Goal: Transaction & Acquisition: Download file/media

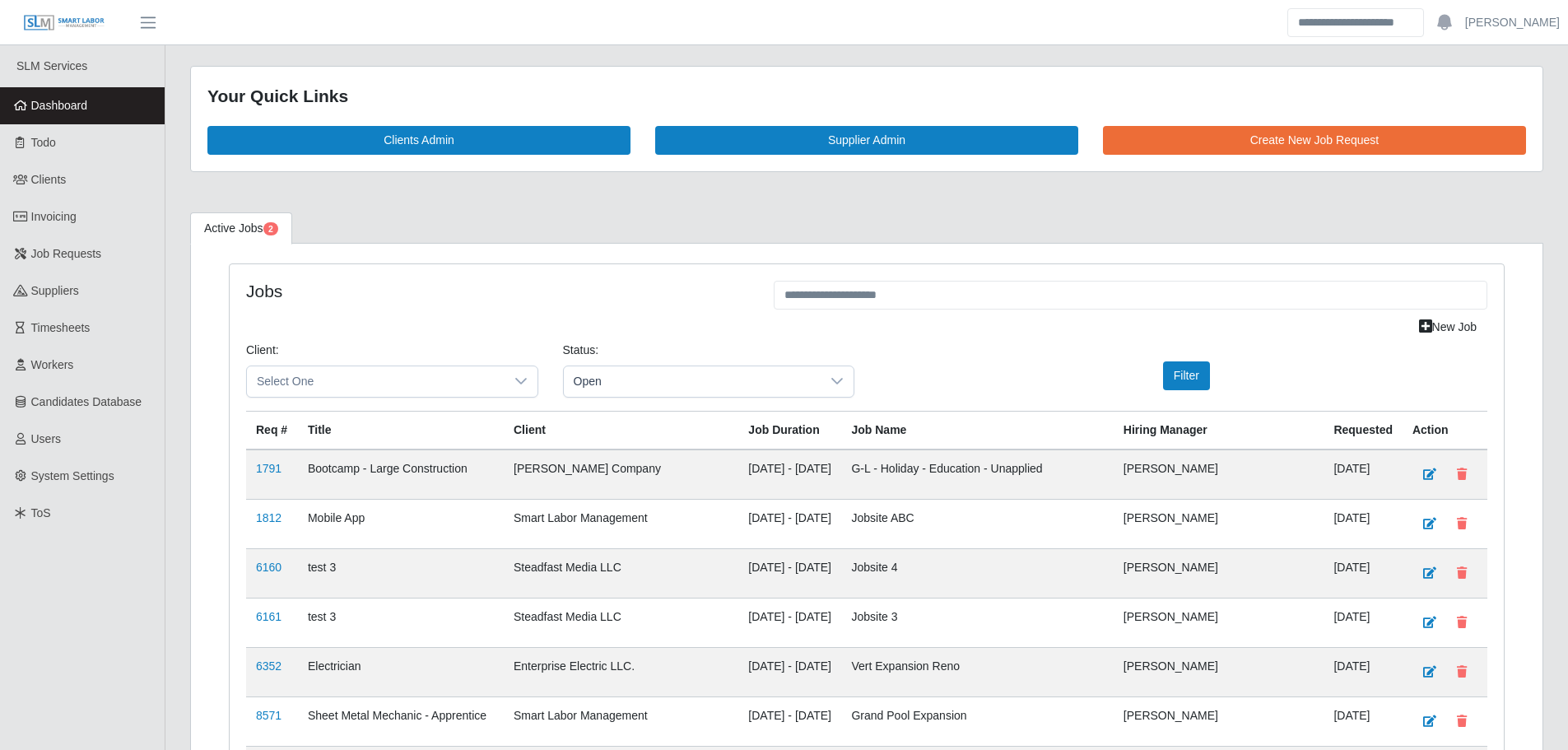
click at [130, 110] on link "Dashboard" at bounding box center [82, 105] width 165 height 37
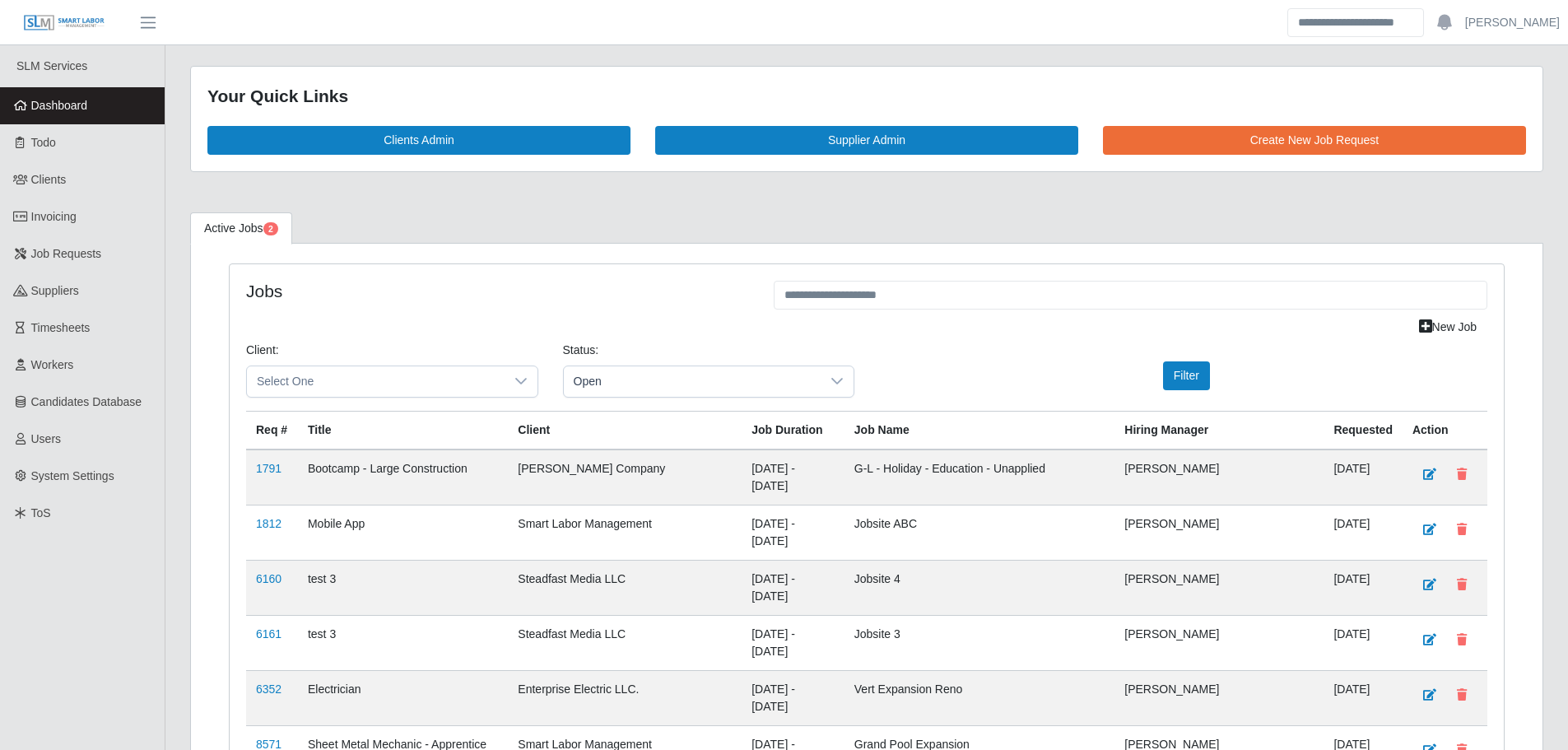
click at [87, 108] on span "Dashboard" at bounding box center [60, 105] width 57 height 14
click at [104, 98] on link "Dashboard" at bounding box center [82, 105] width 165 height 37
click at [88, 102] on link "Dashboard" at bounding box center [82, 105] width 165 height 37
click at [50, 118] on link "Dashboard" at bounding box center [82, 105] width 165 height 37
click at [109, 107] on link "Dashboard" at bounding box center [82, 105] width 165 height 37
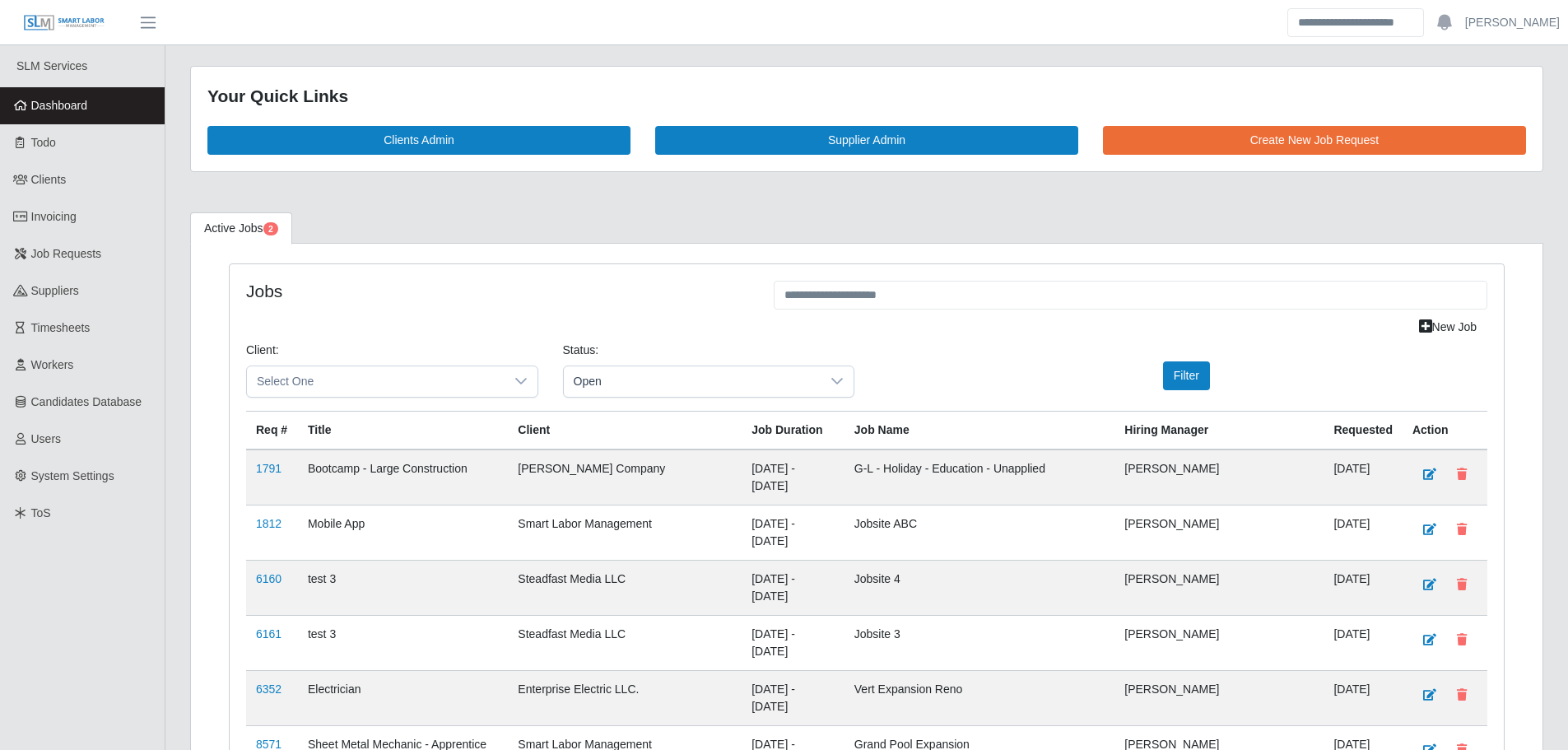
click at [127, 101] on link "Dashboard" at bounding box center [82, 105] width 165 height 37
click at [65, 99] on span "Dashboard" at bounding box center [60, 105] width 57 height 14
click at [133, 116] on link "Dashboard" at bounding box center [82, 105] width 165 height 37
click at [84, 103] on span "Dashboard" at bounding box center [60, 105] width 57 height 14
click at [121, 115] on link "Dashboard" at bounding box center [82, 105] width 165 height 37
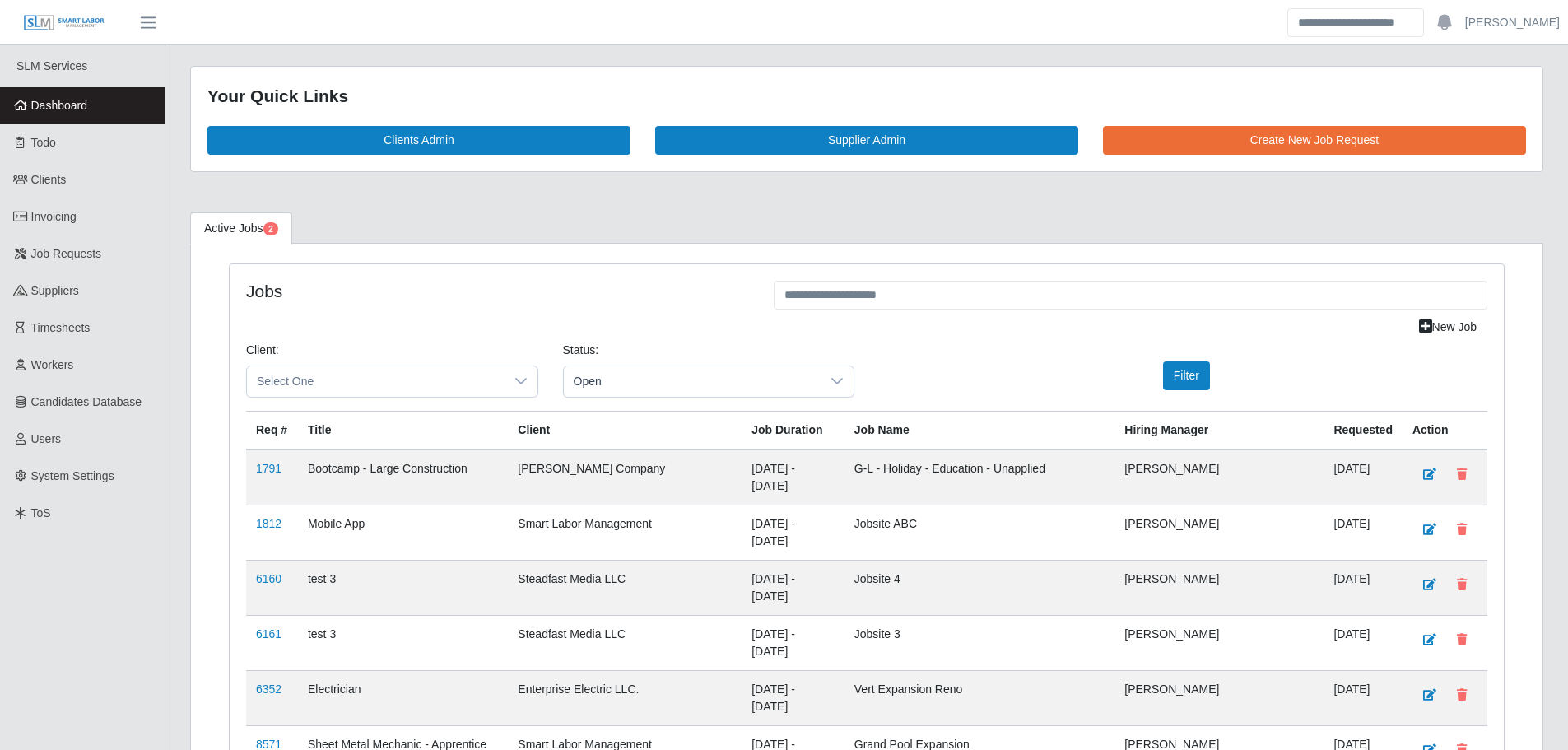
click at [78, 99] on span "Dashboard" at bounding box center [60, 105] width 57 height 14
click at [107, 102] on link "Dashboard" at bounding box center [82, 105] width 165 height 37
click at [127, 99] on link "Dashboard" at bounding box center [82, 105] width 165 height 37
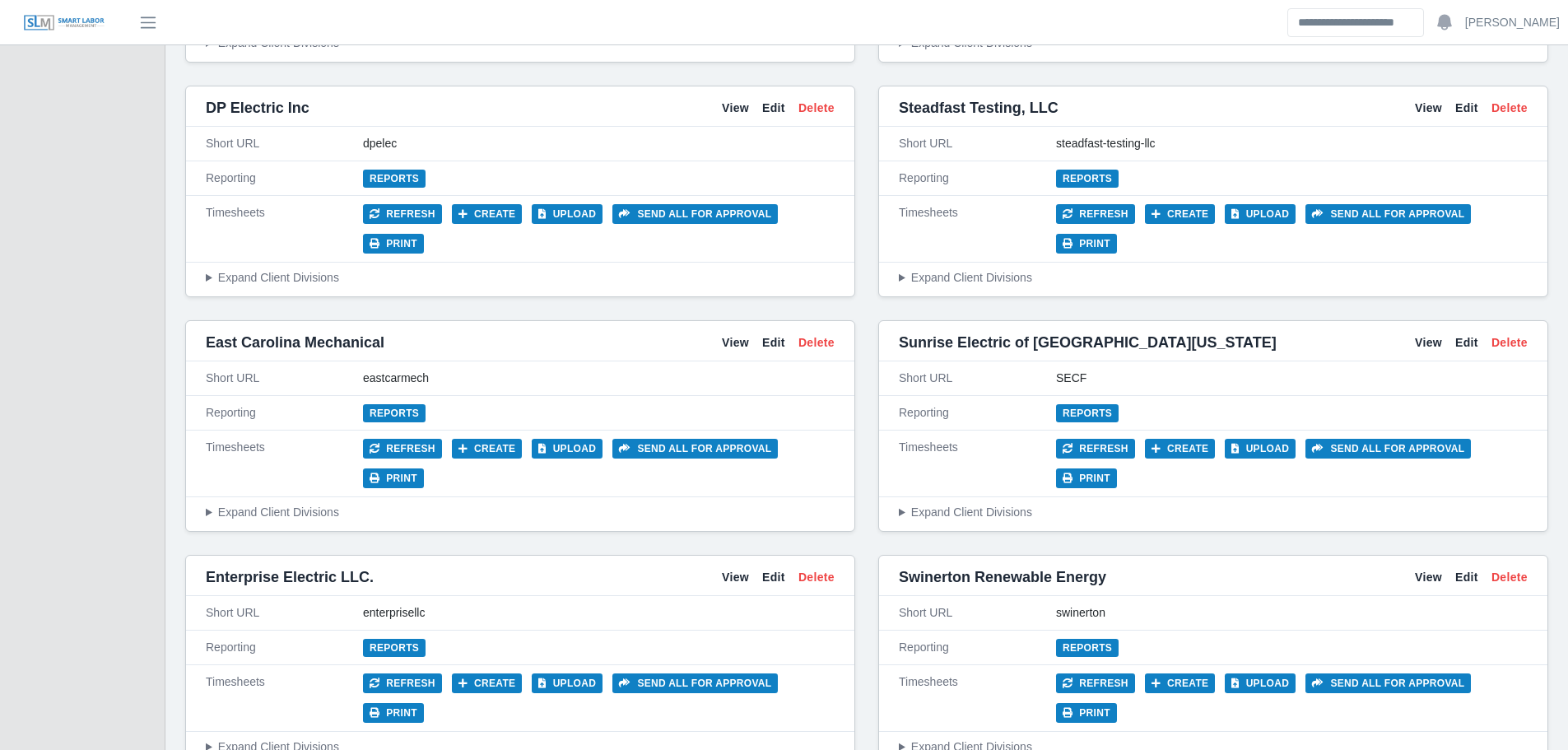
scroll to position [3867, 0]
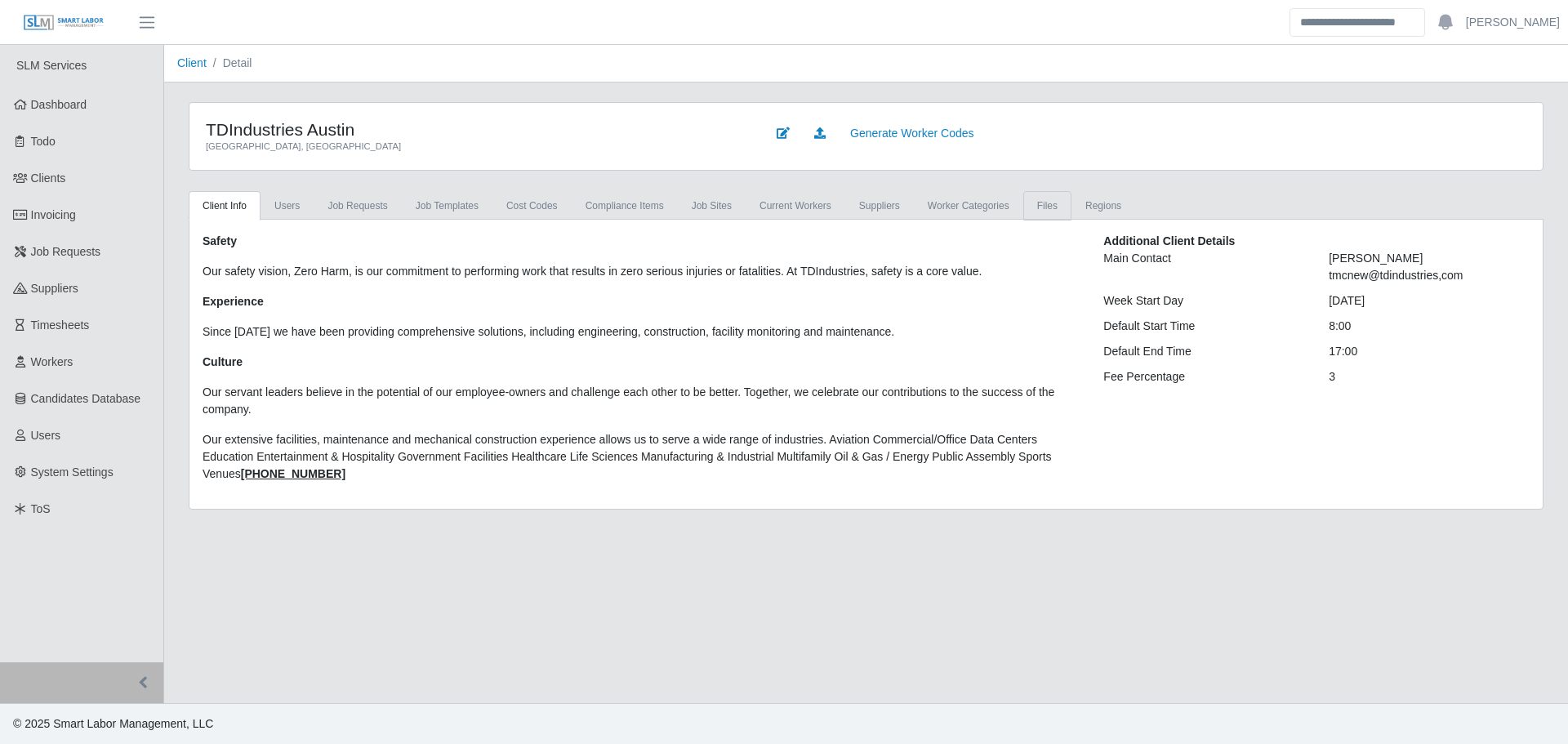
click at [1025, 205] on link "Files" at bounding box center [1047, 206] width 48 height 30
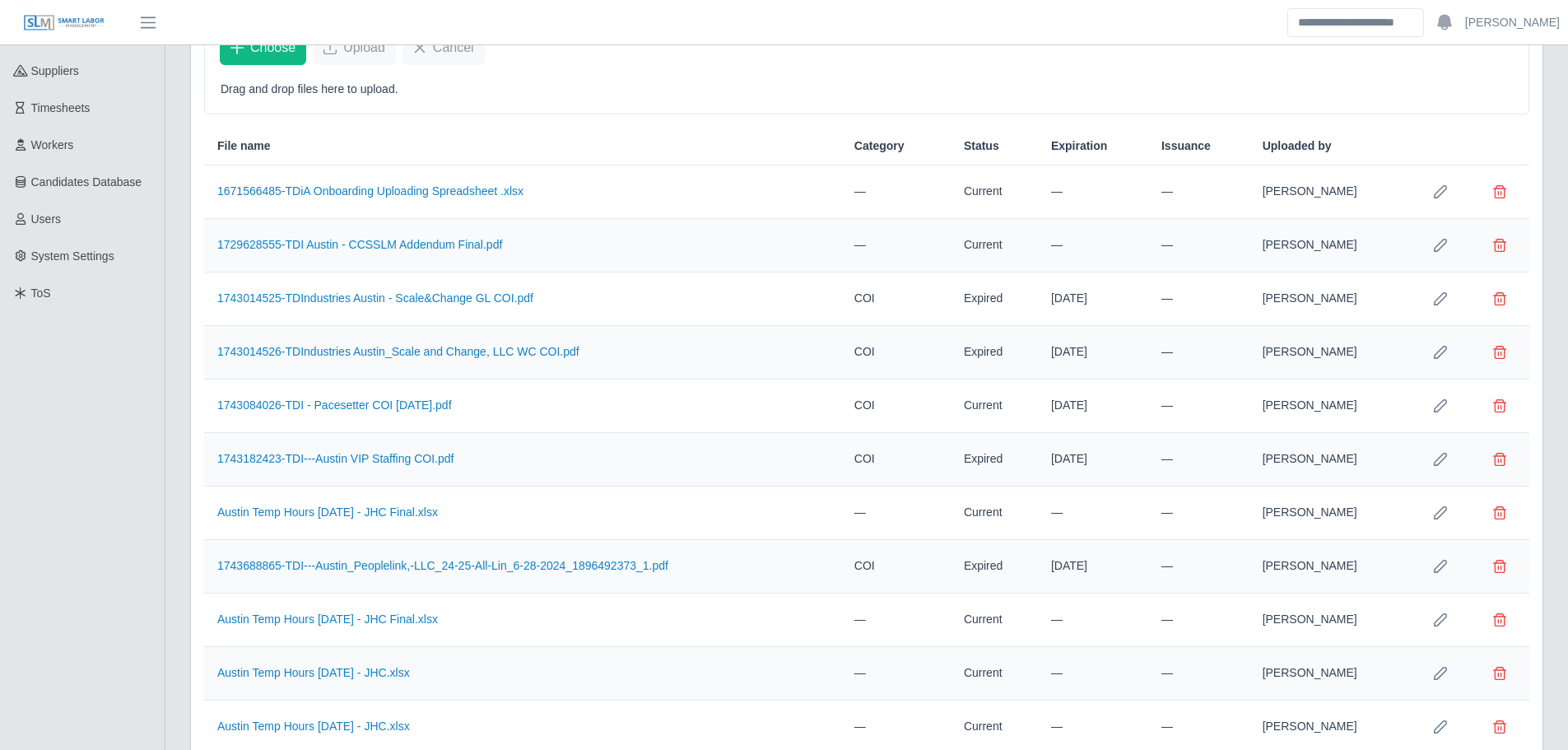
scroll to position [217, 0]
click at [475, 357] on link "1743014526-TDIndustries Austin_Scale and Change, LLC WC COI.pdf" at bounding box center [399, 353] width 362 height 14
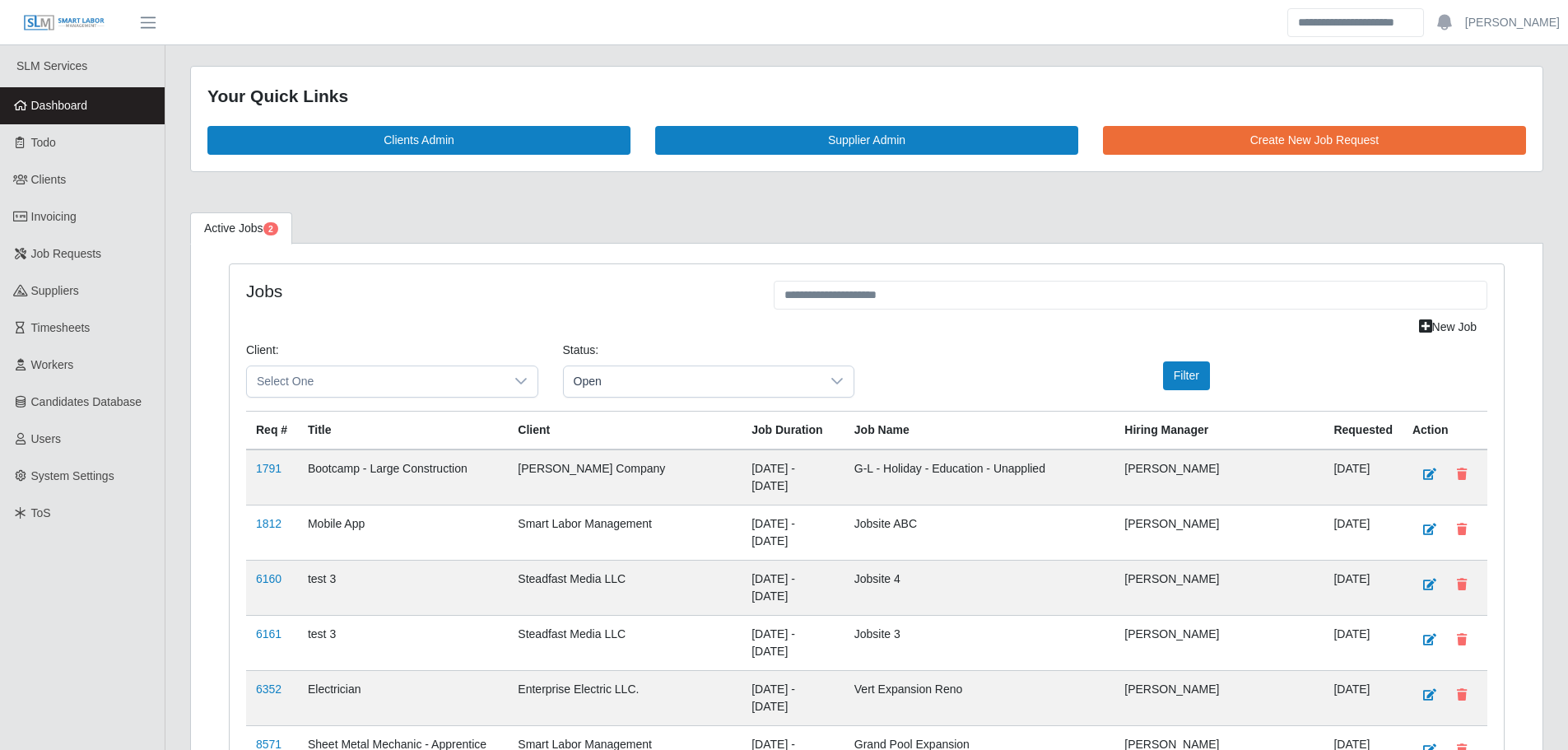
click at [117, 113] on link "Dashboard" at bounding box center [82, 105] width 165 height 37
click at [61, 110] on span "Dashboard" at bounding box center [60, 105] width 57 height 14
